Goal: Find contact information: Obtain details needed to contact an individual or organization

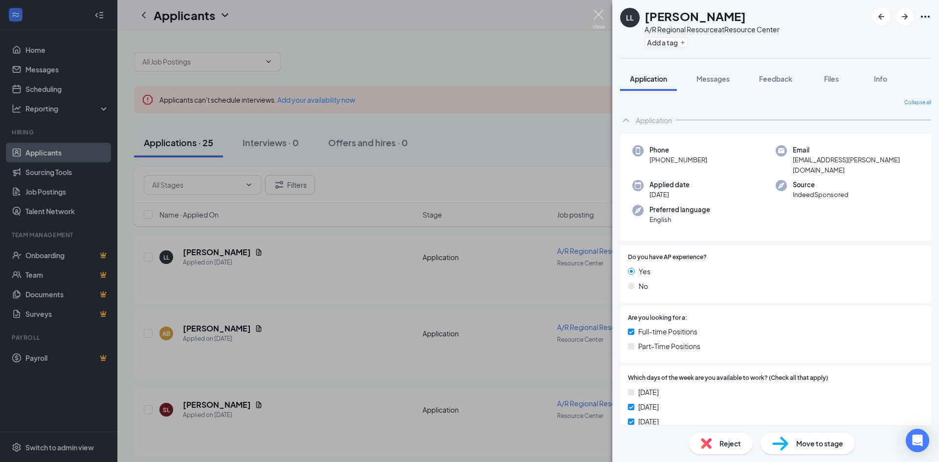
click at [594, 18] on img at bounding box center [599, 19] width 12 height 19
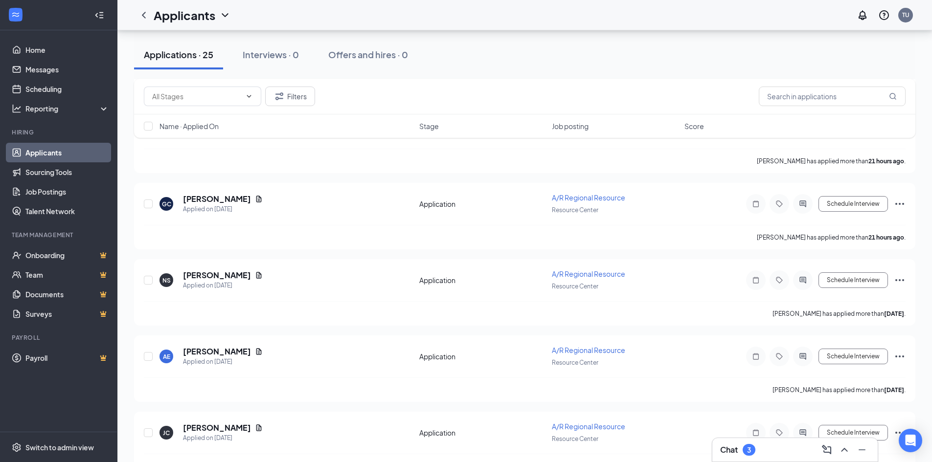
scroll to position [440, 0]
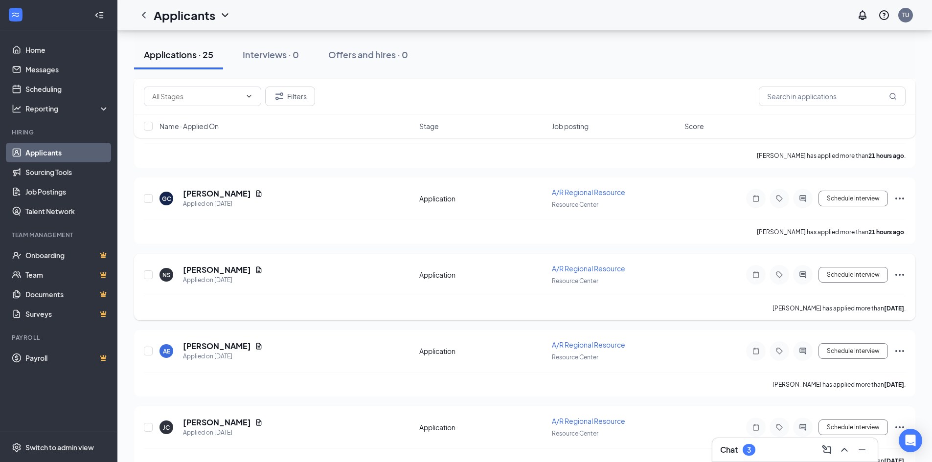
click at [319, 279] on div "NS [PERSON_NAME] Applied on [DATE]" at bounding box center [286, 275] width 254 height 21
click at [603, 271] on span "A/R Regional Resource" at bounding box center [588, 268] width 73 height 9
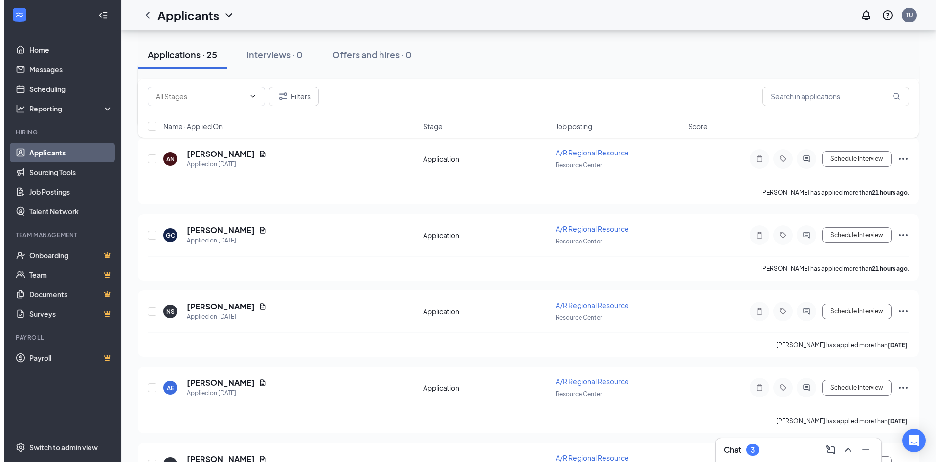
scroll to position [440, 0]
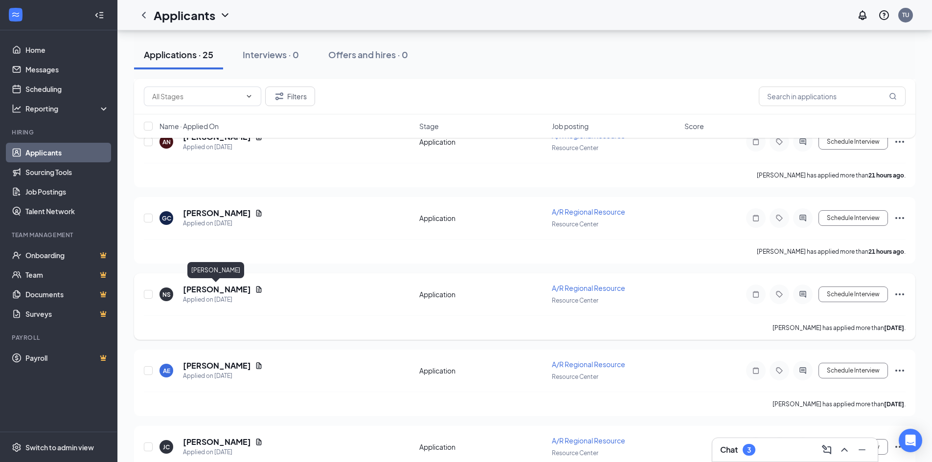
click at [218, 287] on h5 "[PERSON_NAME]" at bounding box center [217, 289] width 68 height 11
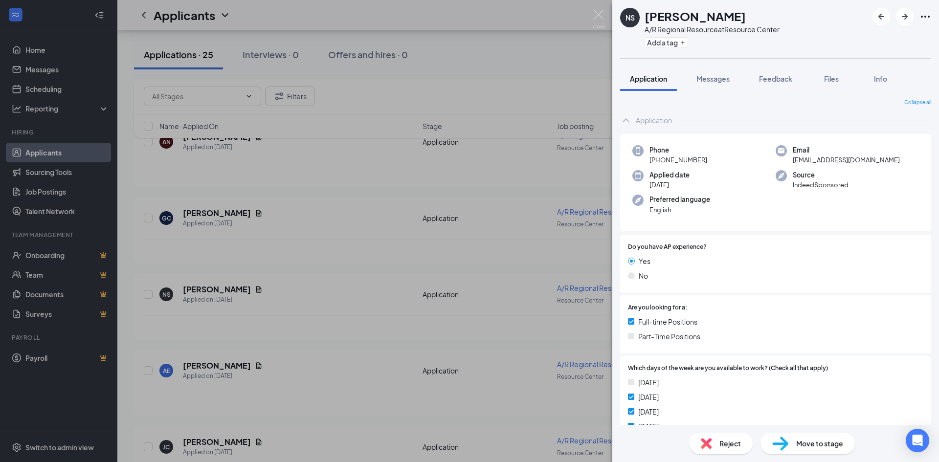
click at [835, 158] on span "[EMAIL_ADDRESS][DOMAIN_NAME]" at bounding box center [846, 160] width 107 height 10
drag, startPoint x: 791, startPoint y: 160, endPoint x: 885, endPoint y: 160, distance: 94.4
click at [885, 160] on div "Email [EMAIL_ADDRESS][DOMAIN_NAME]" at bounding box center [847, 155] width 143 height 20
copy span "[EMAIL_ADDRESS][DOMAIN_NAME]"
